Goal: Information Seeking & Learning: Check status

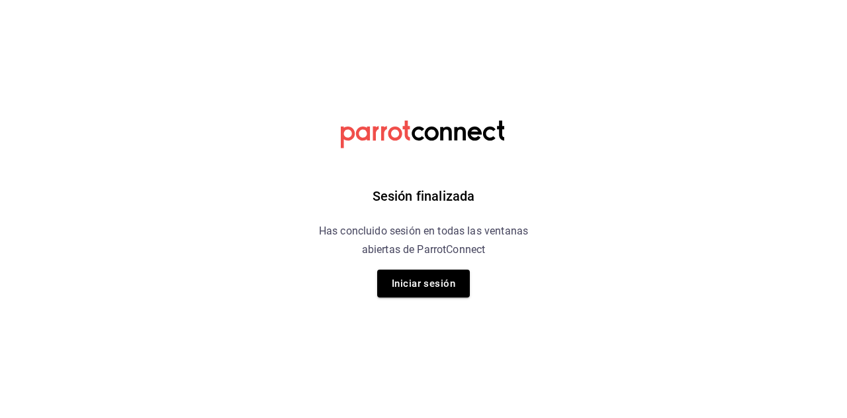
click at [419, 279] on button "Iniciar sesión" at bounding box center [423, 283] width 93 height 28
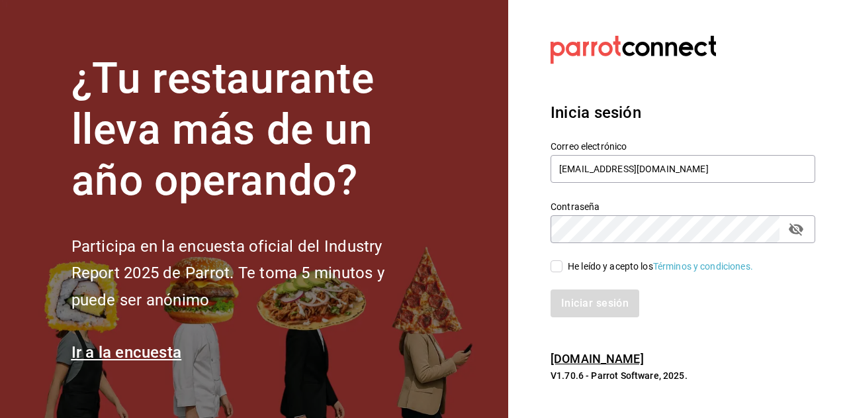
click at [563, 267] on span "He leído y acepto los Términos y condiciones." at bounding box center [657, 266] width 191 height 14
click at [562, 267] on input "He leído y acepto los Términos y condiciones." at bounding box center [557, 266] width 12 height 12
checkbox input "true"
click at [572, 292] on button "Iniciar sesión" at bounding box center [596, 303] width 90 height 28
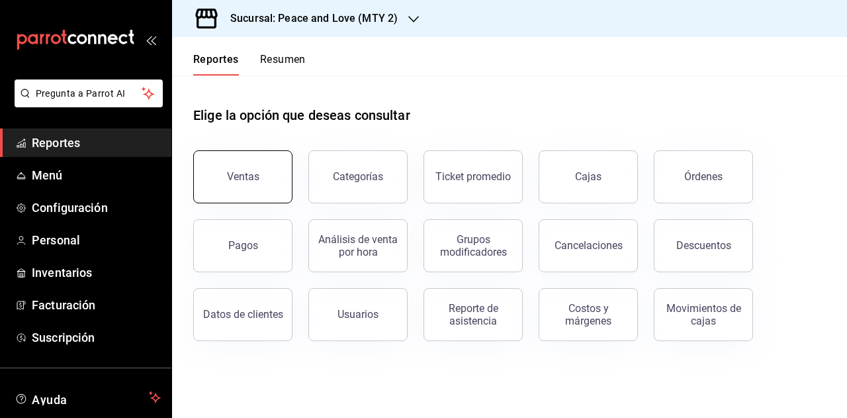
click at [251, 173] on div "Ventas" at bounding box center [243, 176] width 32 height 13
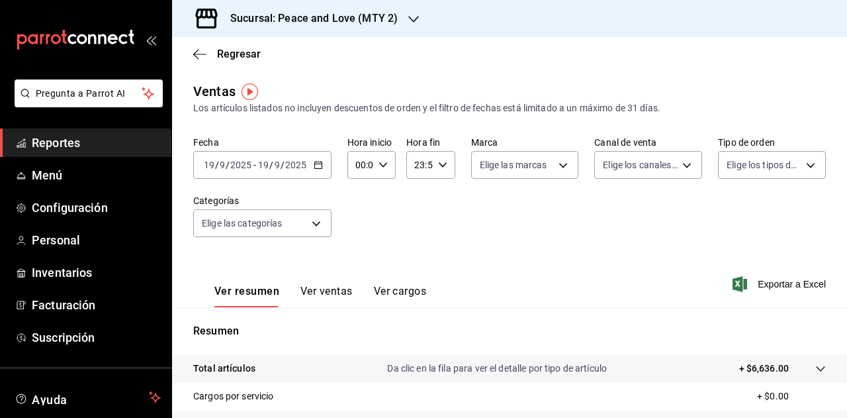
click at [402, 21] on div "Sucursal: Peace and Love (MTY 2)" at bounding box center [304, 18] width 242 height 37
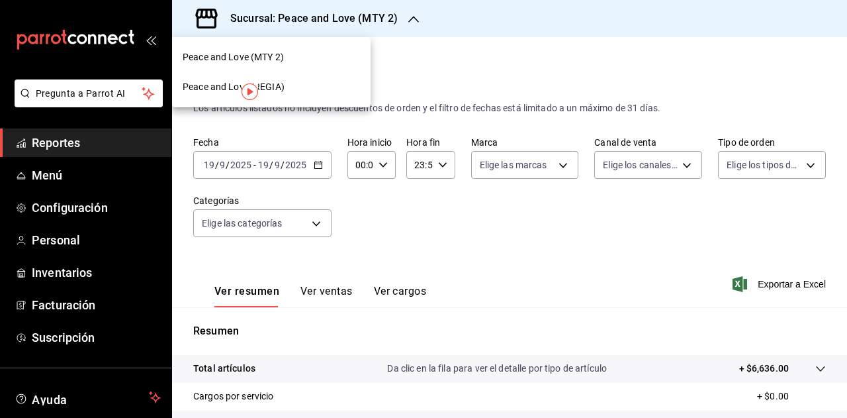
click at [336, 94] on div "Peace and Love (REGIA)" at bounding box center [271, 87] width 199 height 30
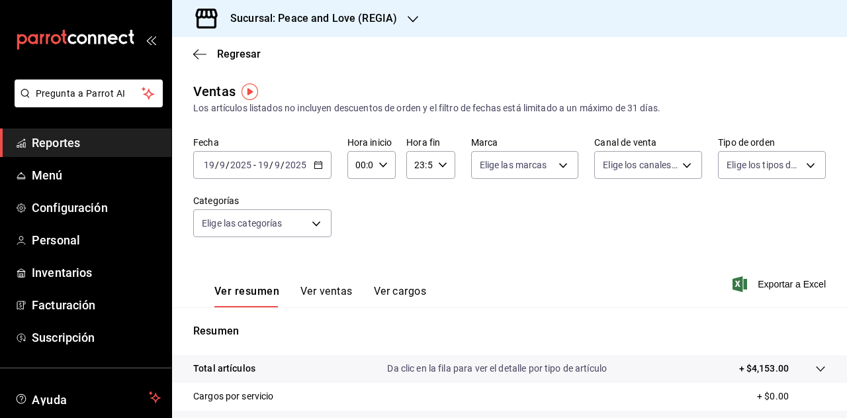
click at [390, 18] on h3 "Sucursal: Peace and Love (REGIA)" at bounding box center [308, 19] width 177 height 16
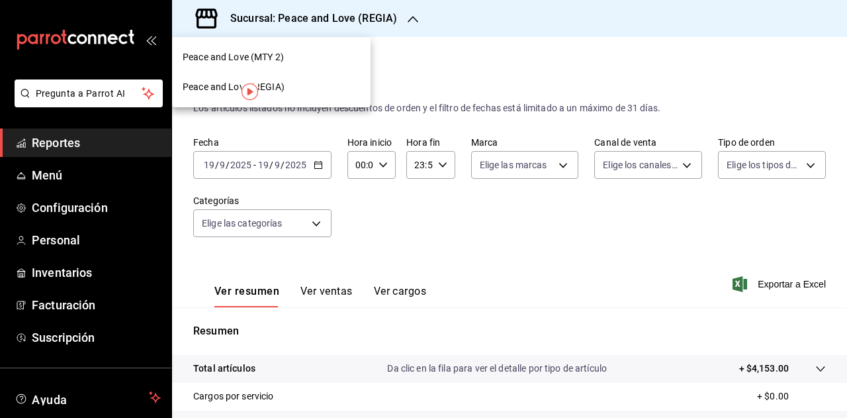
click at [277, 64] on div "Peace and Love (MTY 2)" at bounding box center [271, 57] width 199 height 30
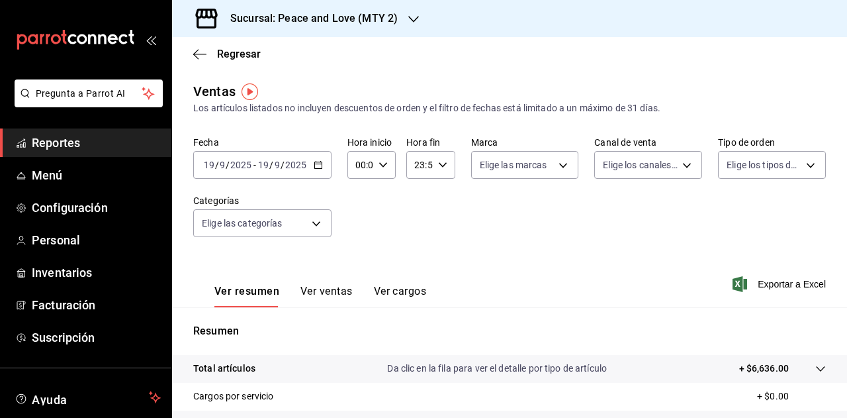
click at [332, 292] on button "Ver ventas" at bounding box center [326, 296] width 52 height 22
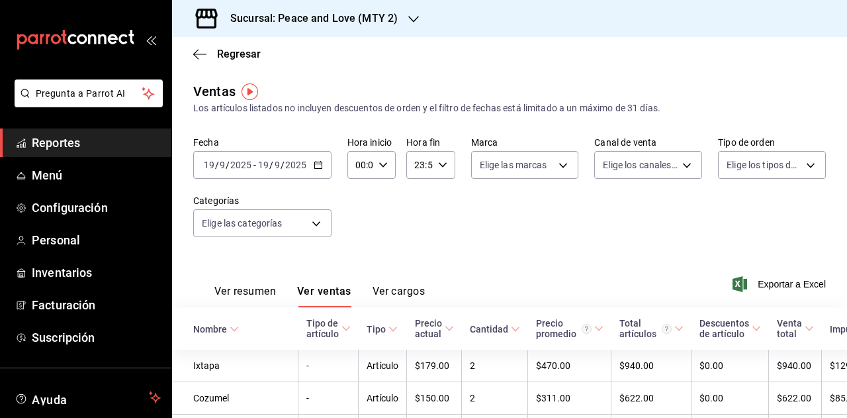
click at [275, 162] on input "9" at bounding box center [277, 164] width 7 height 11
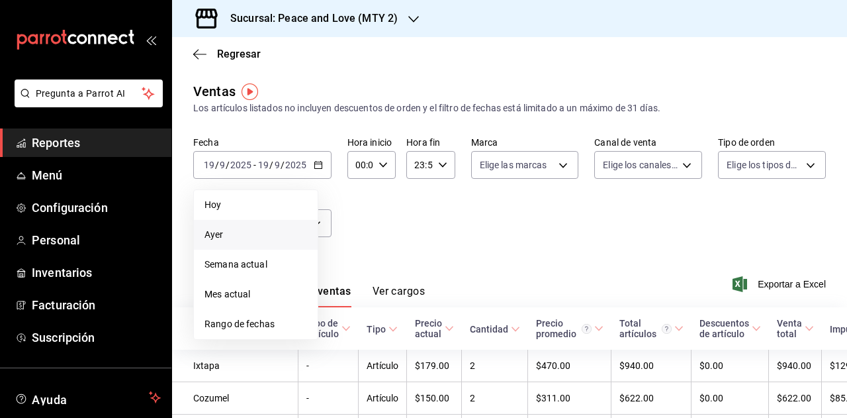
click at [213, 236] on span "Ayer" at bounding box center [255, 235] width 103 height 14
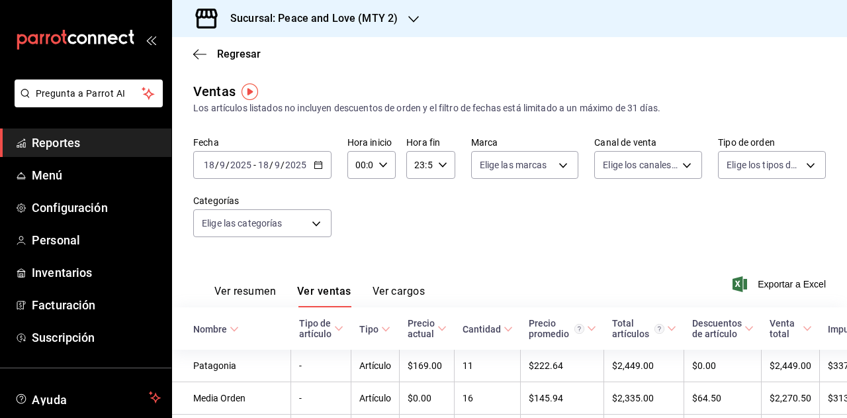
click at [263, 165] on input "18" at bounding box center [263, 164] width 12 height 11
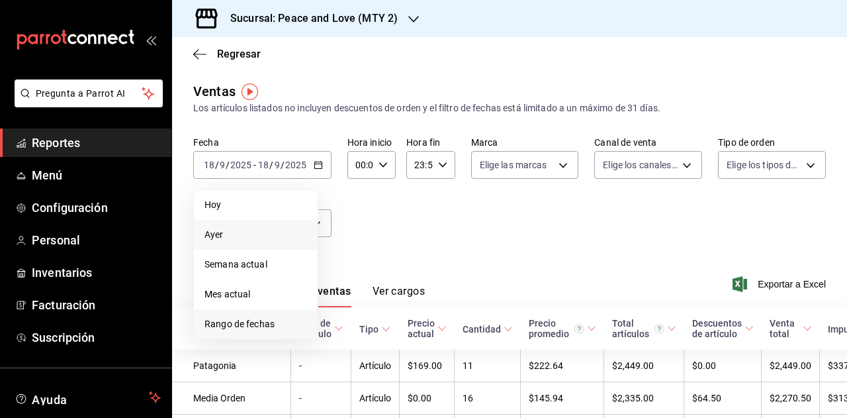
click at [224, 322] on span "Rango de fechas" at bounding box center [255, 324] width 103 height 14
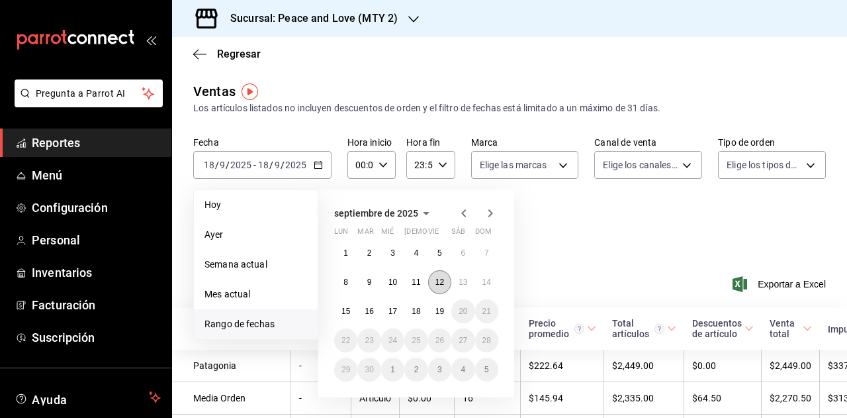
click at [438, 285] on abbr "12" at bounding box center [439, 281] width 9 height 9
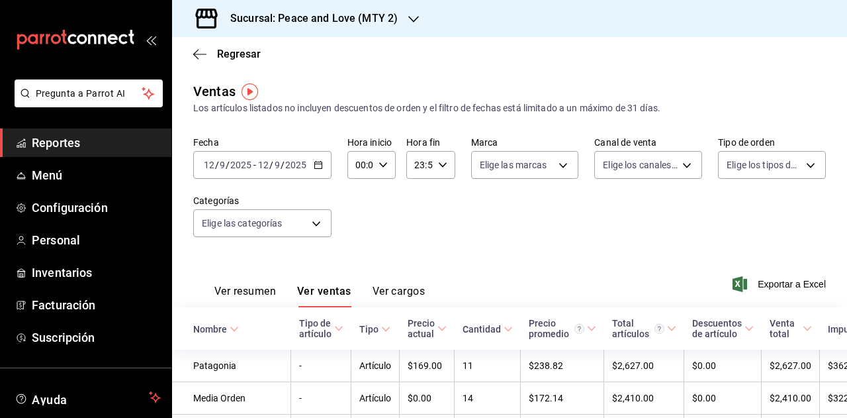
click at [282, 160] on span "/" at bounding box center [283, 164] width 4 height 11
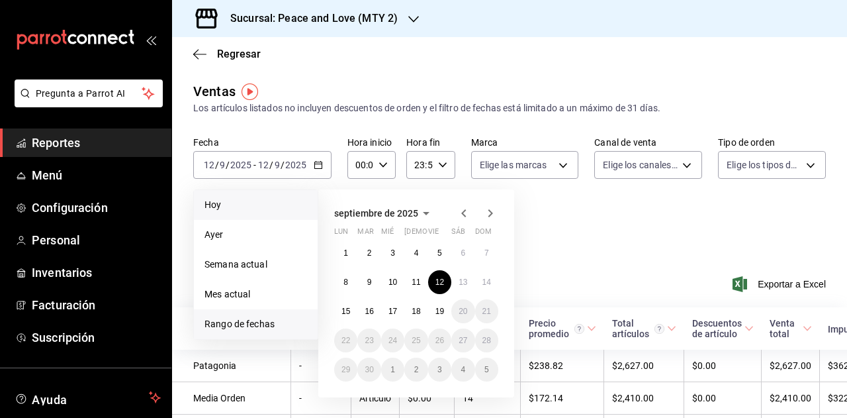
click at [206, 204] on span "Hoy" at bounding box center [255, 205] width 103 height 14
